Goal: Task Accomplishment & Management: Manage account settings

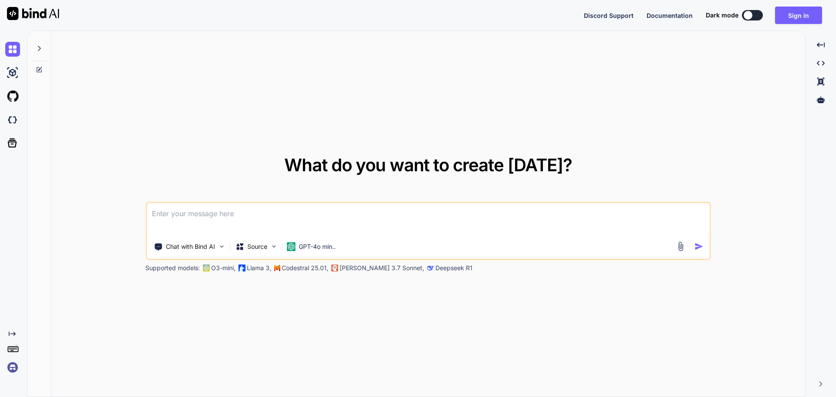
click at [226, 217] on textarea at bounding box center [428, 219] width 563 height 32
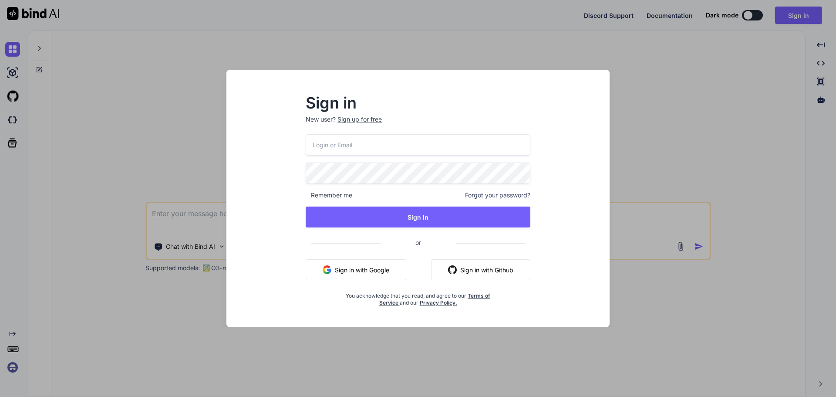
click at [326, 151] on input "email" at bounding box center [418, 144] width 225 height 21
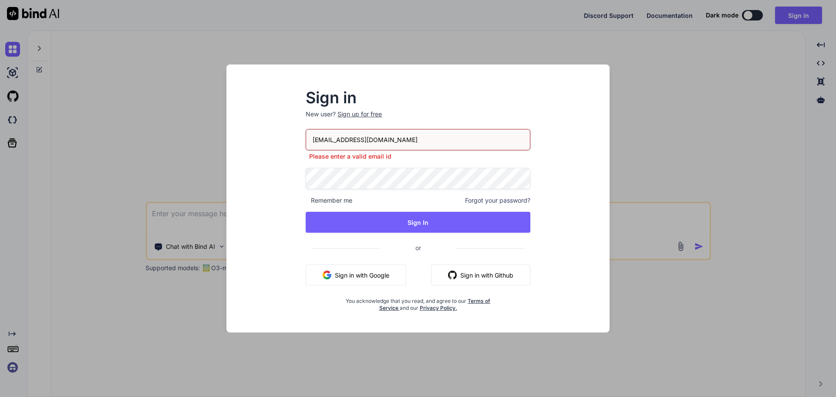
click at [365, 139] on input "[EMAIL_ADDRESS][DOMAIN_NAME]" at bounding box center [418, 139] width 225 height 21
type input "[EMAIL_ADDRESS][DOMAIN_NAME]"
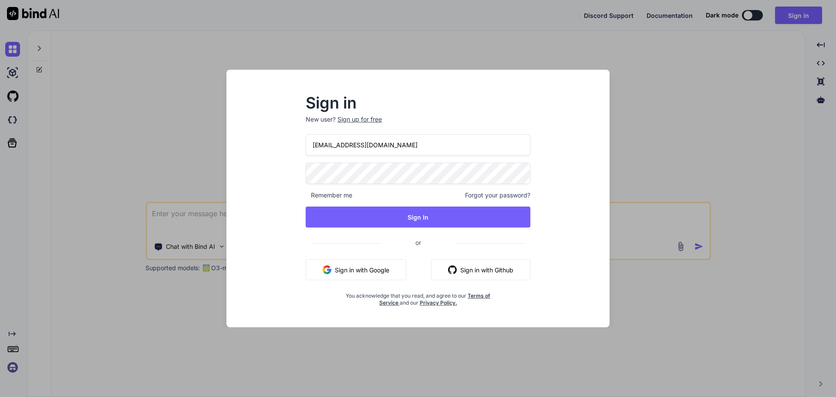
drag, startPoint x: 396, startPoint y: 148, endPoint x: 309, endPoint y: 145, distance: 87.1
click at [309, 145] on input "[EMAIL_ADDRESS][DOMAIN_NAME]" at bounding box center [418, 144] width 225 height 21
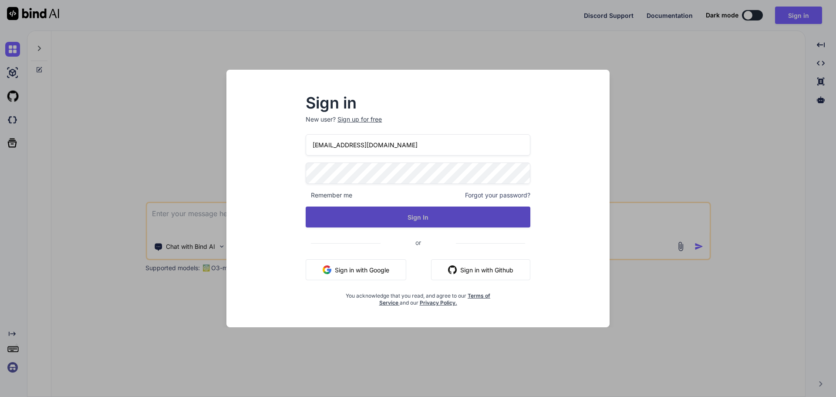
click at [340, 222] on button "Sign In" at bounding box center [418, 216] width 225 height 21
click at [397, 211] on button "Sign In" at bounding box center [418, 216] width 225 height 21
click at [360, 212] on button "Sign In" at bounding box center [418, 216] width 225 height 21
